Goal: Information Seeking & Learning: Find specific fact

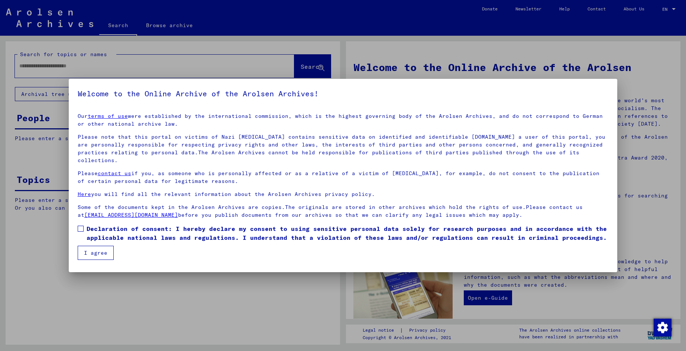
click at [303, 288] on div at bounding box center [343, 175] width 686 height 351
click at [79, 225] on span at bounding box center [81, 228] width 6 height 6
click at [102, 246] on button "I agree" at bounding box center [96, 253] width 36 height 14
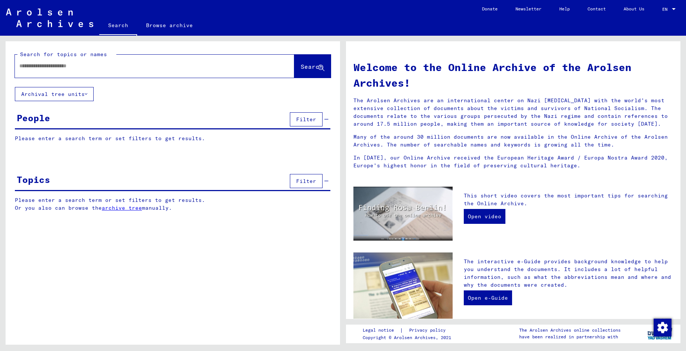
click at [69, 95] on button "Archival tree units" at bounding box center [54, 94] width 79 height 14
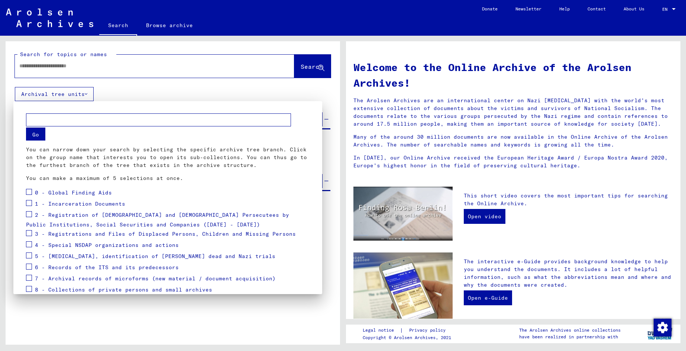
click at [61, 119] on input "text" at bounding box center [158, 119] width 265 height 13
drag, startPoint x: 19, startPoint y: 113, endPoint x: 36, endPoint y: 111, distance: 17.2
click at [20, 113] on mat-dialog-container "Go You can narrow down your search by selecting the specific archive tree branc…" at bounding box center [167, 197] width 309 height 193
click at [63, 95] on div at bounding box center [343, 175] width 686 height 351
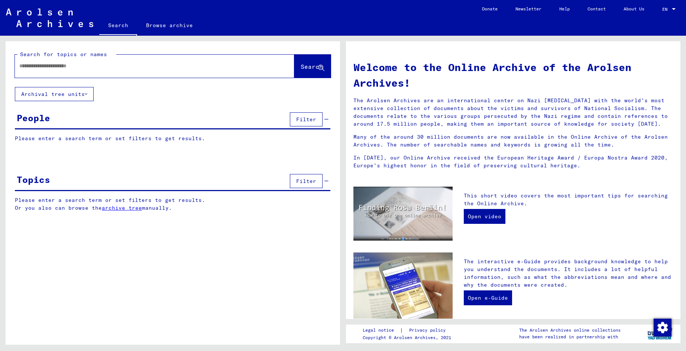
click at [74, 67] on input "text" at bounding box center [145, 66] width 253 height 8
type input "**********"
click at [305, 68] on span "Search" at bounding box center [312, 66] width 22 height 7
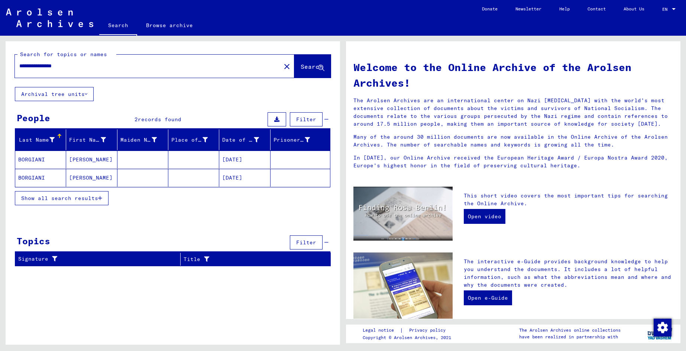
click at [247, 160] on mat-cell "[DATE]" at bounding box center [244, 159] width 51 height 18
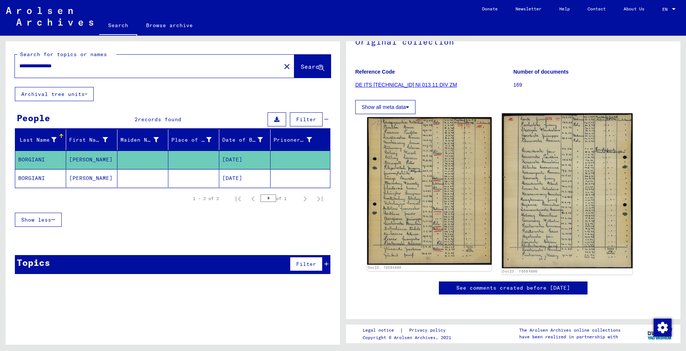
scroll to position [77, 0]
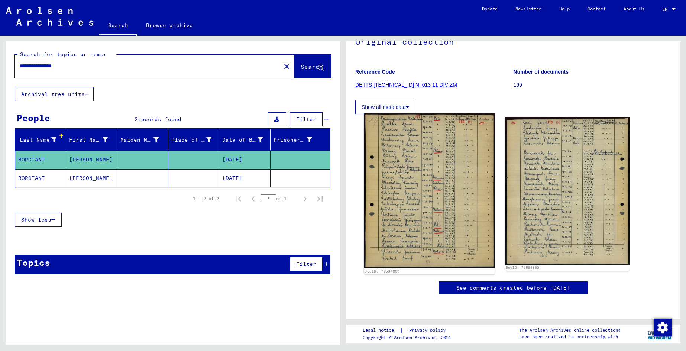
click at [432, 169] on img at bounding box center [429, 190] width 131 height 155
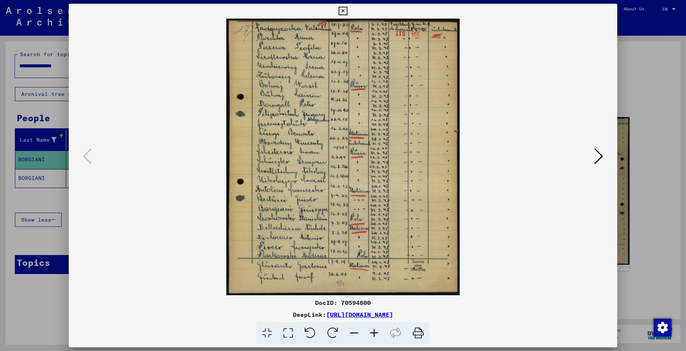
click at [379, 314] on link "[URL][DOMAIN_NAME]" at bounding box center [359, 314] width 67 height 7
click at [598, 156] on icon at bounding box center [598, 156] width 9 height 18
